Goal: Transaction & Acquisition: Purchase product/service

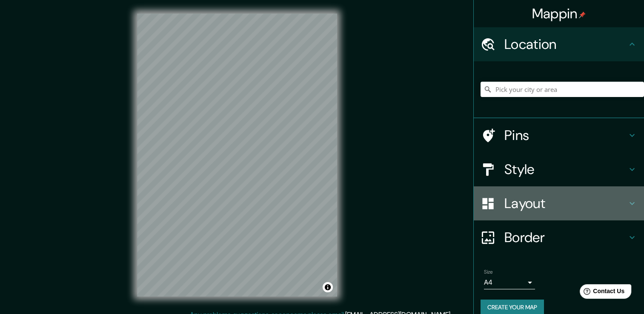
click at [575, 201] on h4 "Layout" at bounding box center [566, 203] width 123 height 17
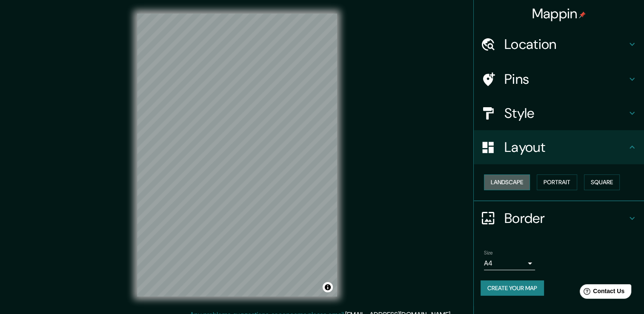
click at [498, 182] on button "Landscape" at bounding box center [507, 183] width 46 height 16
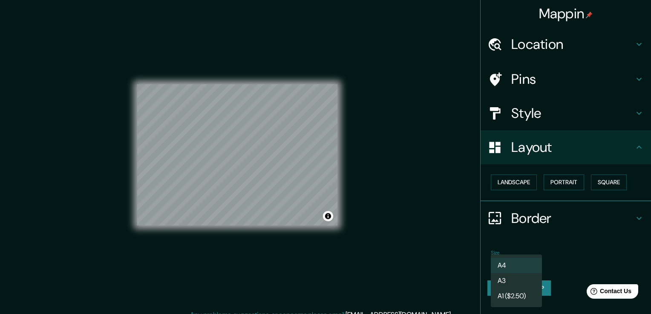
click at [523, 261] on body "Mappin Location Pins Style Layout Landscape Portrait Square Border Choose a bor…" at bounding box center [325, 157] width 651 height 314
click at [519, 283] on li "A3" at bounding box center [515, 280] width 51 height 15
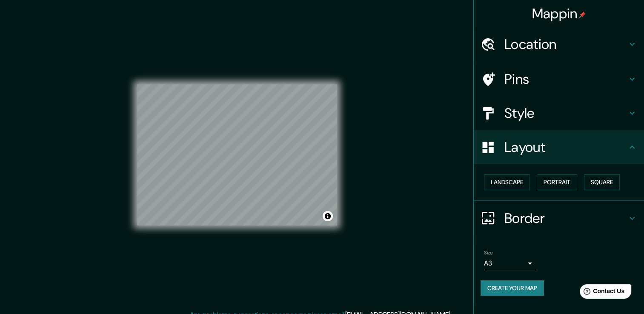
click at [425, 168] on div "Mappin Location Pins Style Layout Landscape Portrait Square Border Choose a bor…" at bounding box center [322, 162] width 644 height 324
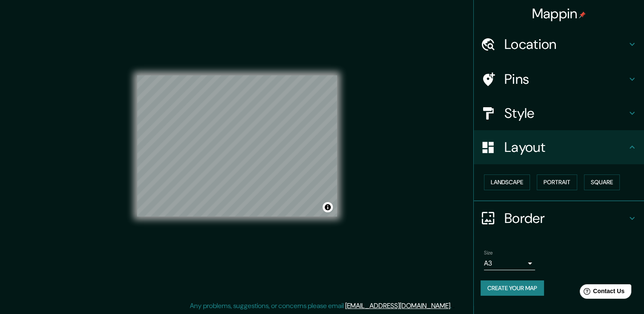
scroll to position [9, 0]
click at [533, 289] on button "Create your map" at bounding box center [512, 289] width 63 height 16
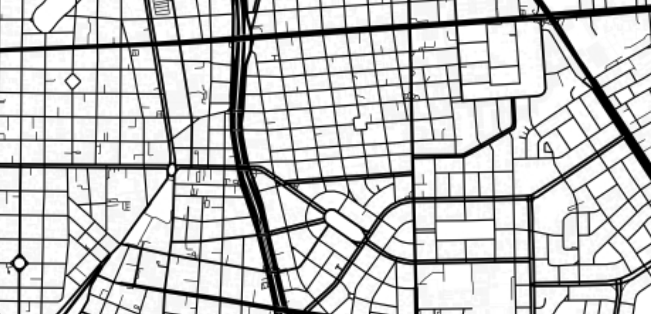
click at [329, 122] on img at bounding box center [326, 116] width 178 height 126
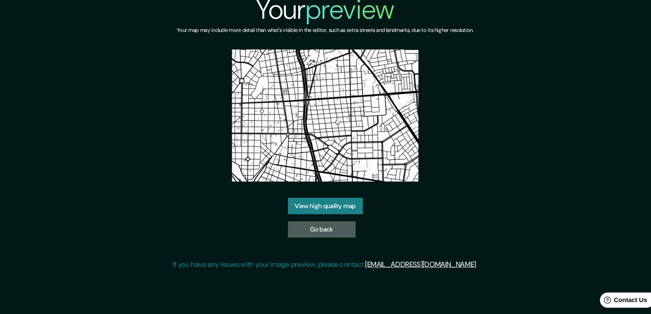
click at [327, 218] on link "Go back" at bounding box center [322, 225] width 64 height 16
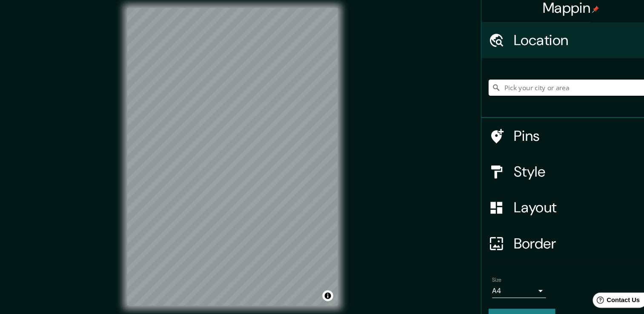
click at [357, 197] on div "Mappin Location Pins Style Layout Border Choose a border. Hint : you can make l…" at bounding box center [322, 162] width 644 height 324
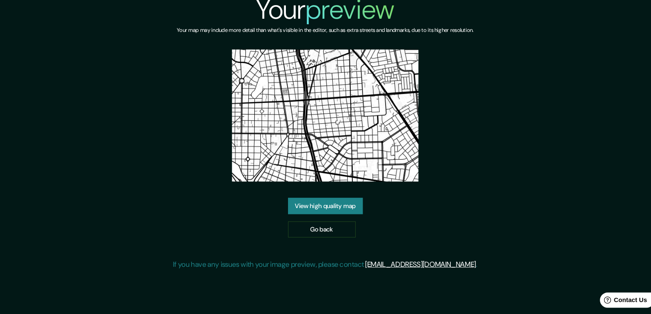
click at [313, 202] on link "View high quality map" at bounding box center [325, 202] width 71 height 16
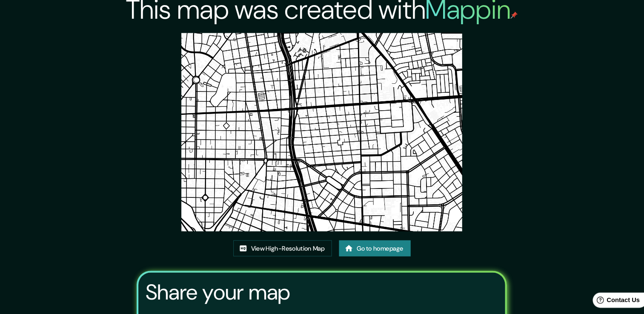
drag, startPoint x: 302, startPoint y: 109, endPoint x: 178, endPoint y: 234, distance: 176.7
click at [178, 234] on div "This map was created with Mappin View High-Resolution Map Go to homepage Share …" at bounding box center [322, 195] width 373 height 391
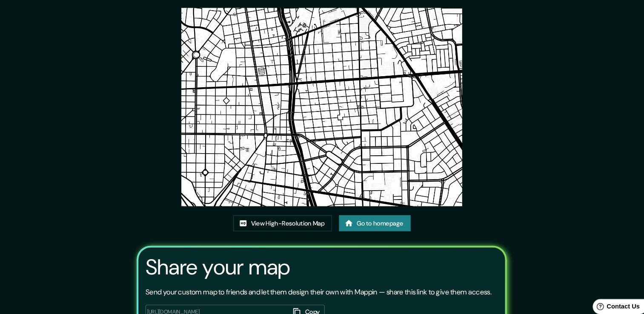
scroll to position [21, 0]
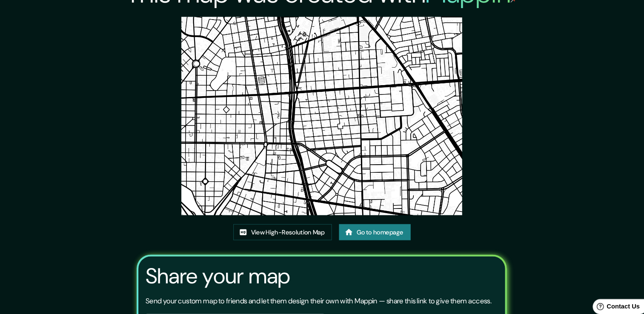
drag, startPoint x: 248, startPoint y: 107, endPoint x: 246, endPoint y: 111, distance: 4.4
click at [275, 222] on link "View High-Resolution Map" at bounding box center [285, 221] width 94 height 16
